Goal: Check status: Check status

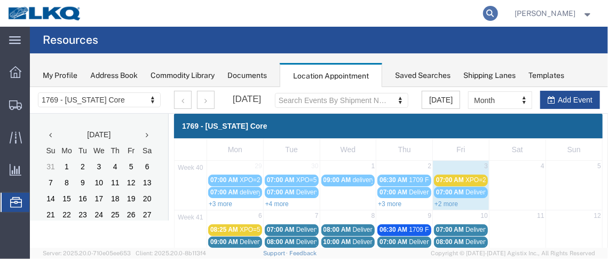
click at [495, 12] on icon at bounding box center [490, 13] width 15 height 15
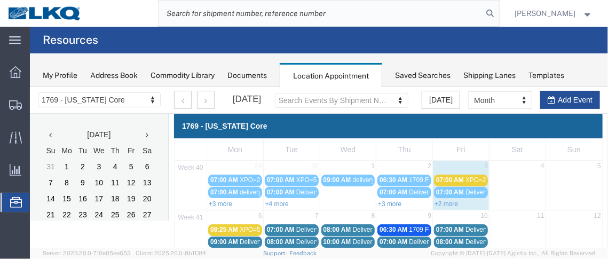
click at [298, 17] on input "search" at bounding box center [320, 14] width 324 height 26
paste input "56967328"
type input "56967328"
click at [496, 11] on icon at bounding box center [490, 13] width 15 height 15
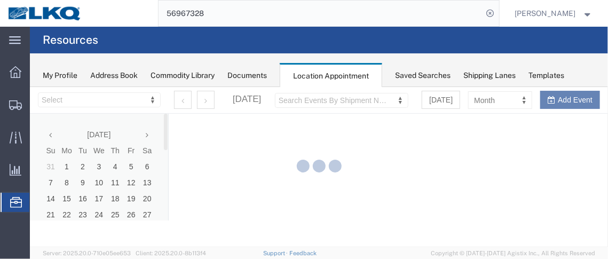
select select "28716"
